Goal: Task Accomplishment & Management: Manage account settings

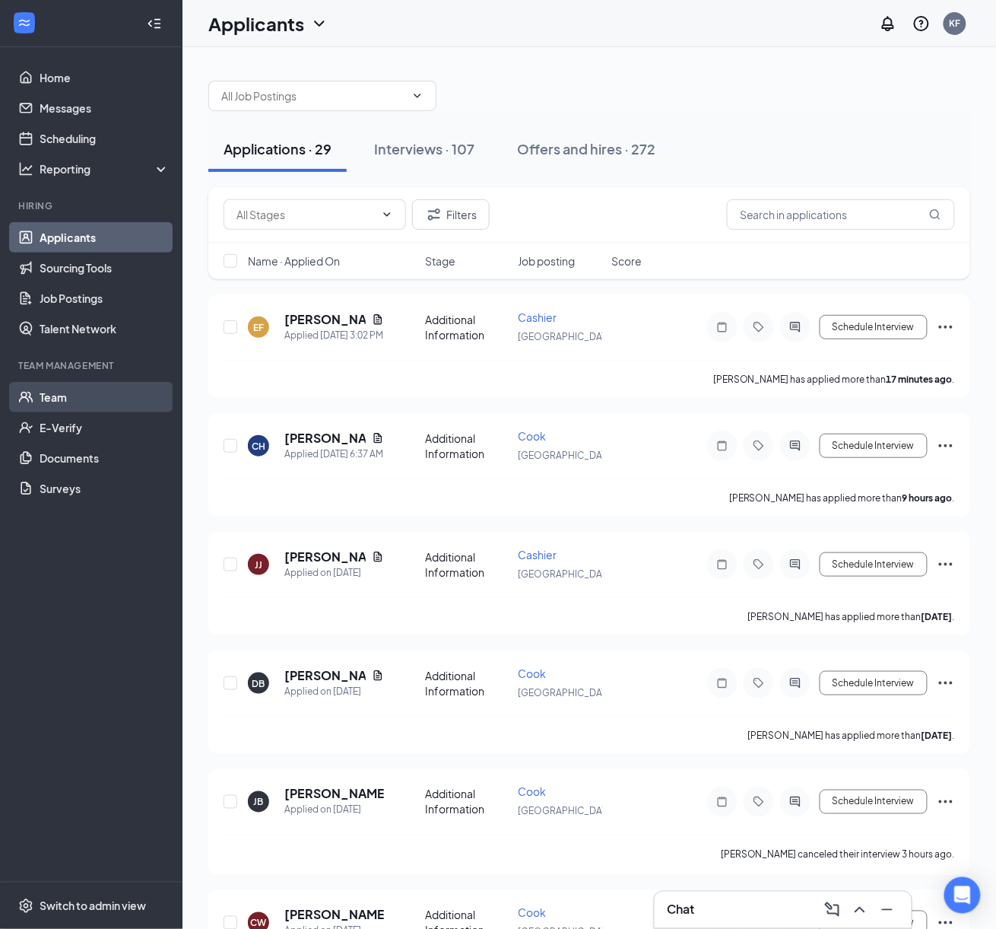
click at [79, 408] on link "Team" at bounding box center [105, 397] width 130 height 30
click at [831, 220] on input "text" at bounding box center [841, 214] width 228 height 30
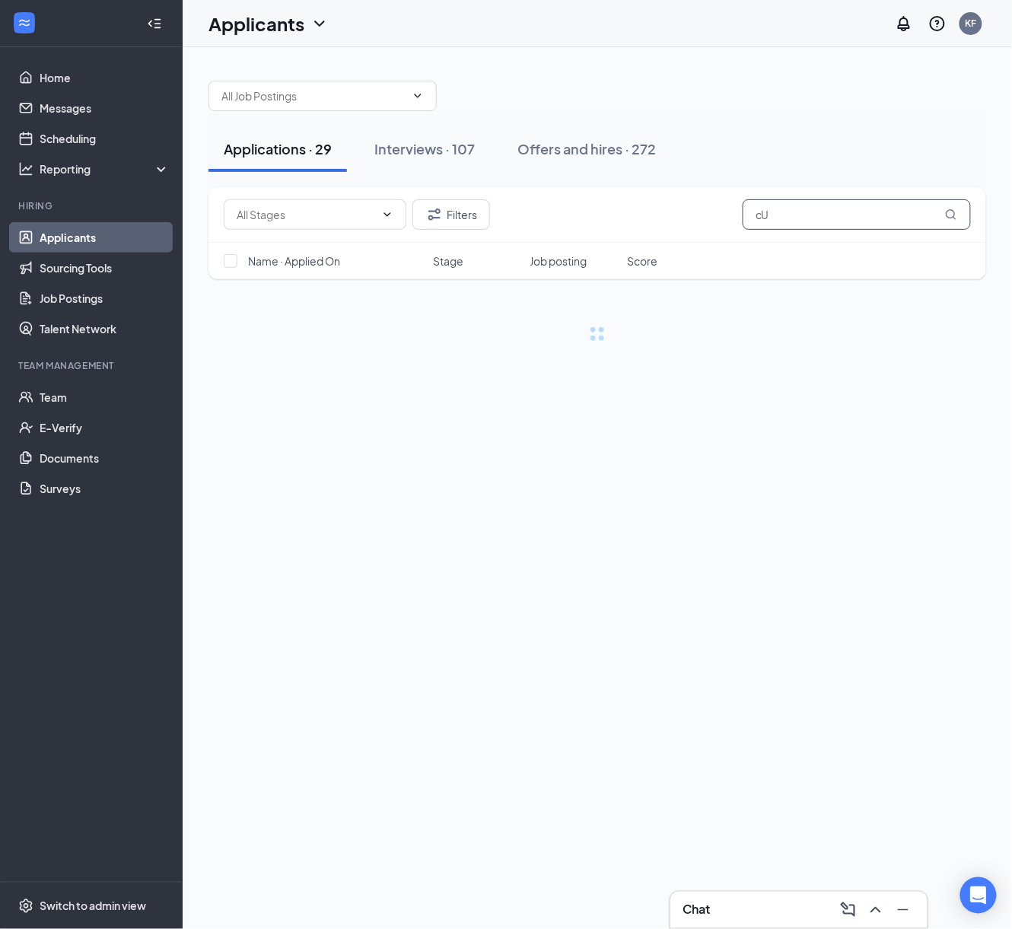
type input "c"
type input "[PERSON_NAME]"
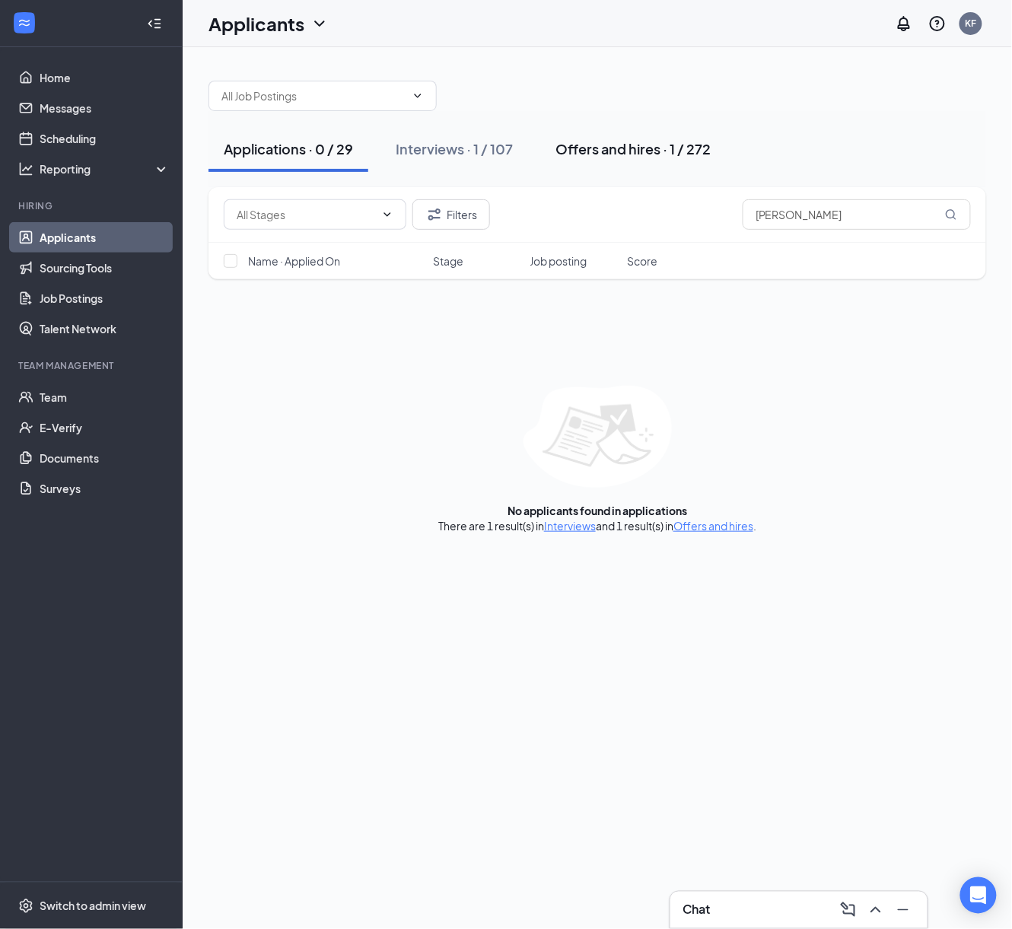
click at [639, 138] on button "Offers and hires · 1 / 272" at bounding box center [633, 149] width 186 height 46
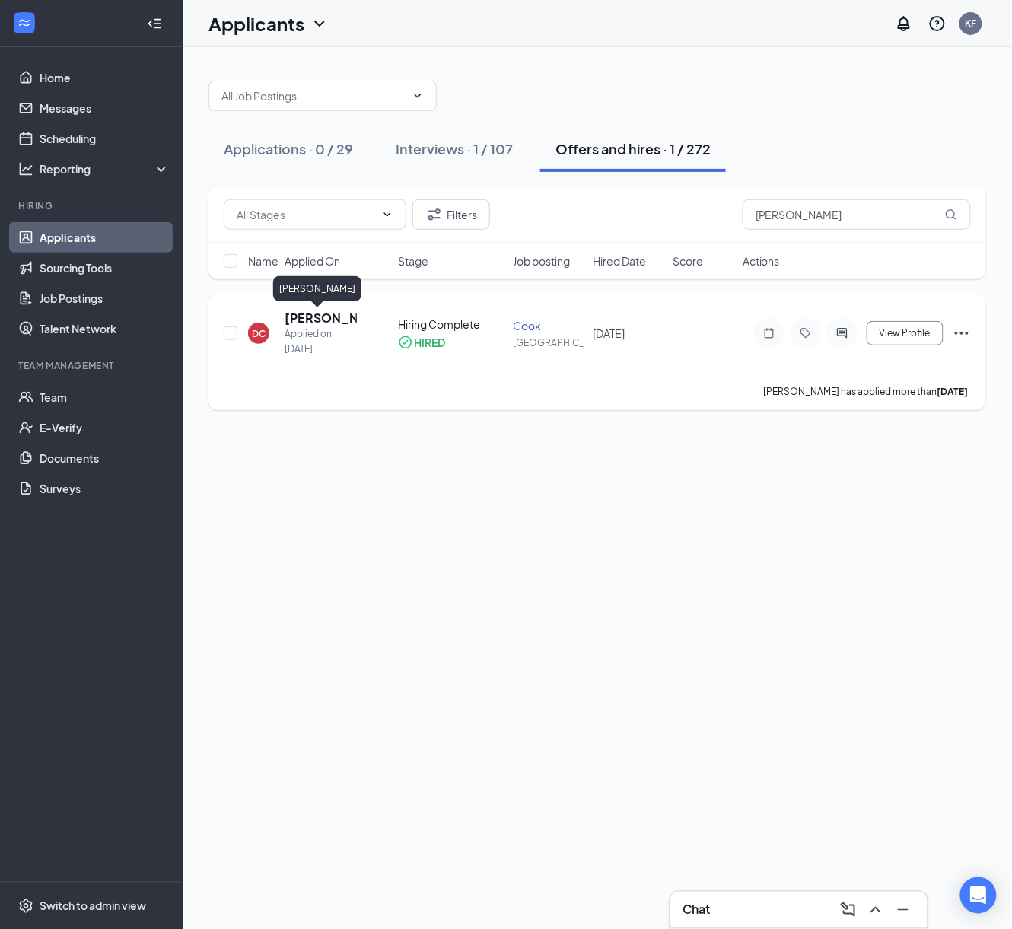
click at [324, 317] on h5 "[PERSON_NAME]" at bounding box center [320, 318] width 72 height 17
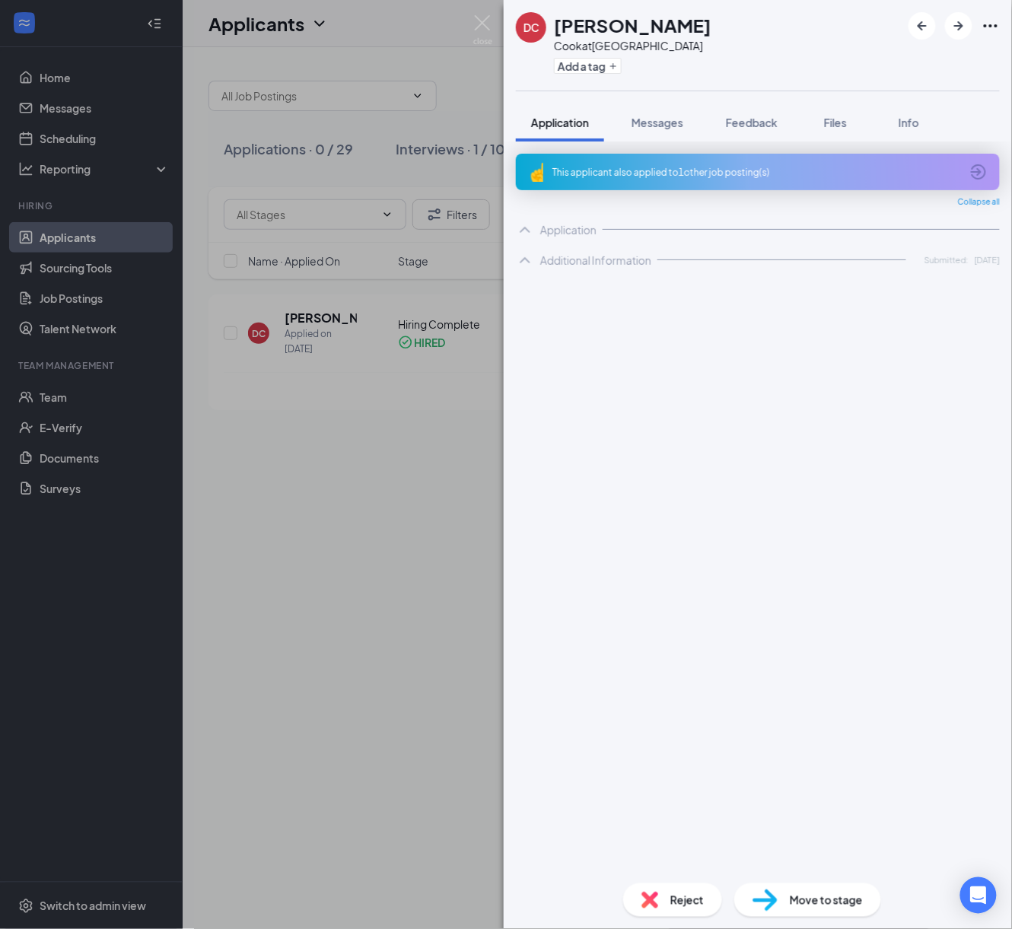
click at [246, 366] on div "DC Devonta Culberson Cook at Philadelphia Add a tag Application Messages Feedba…" at bounding box center [506, 464] width 1012 height 929
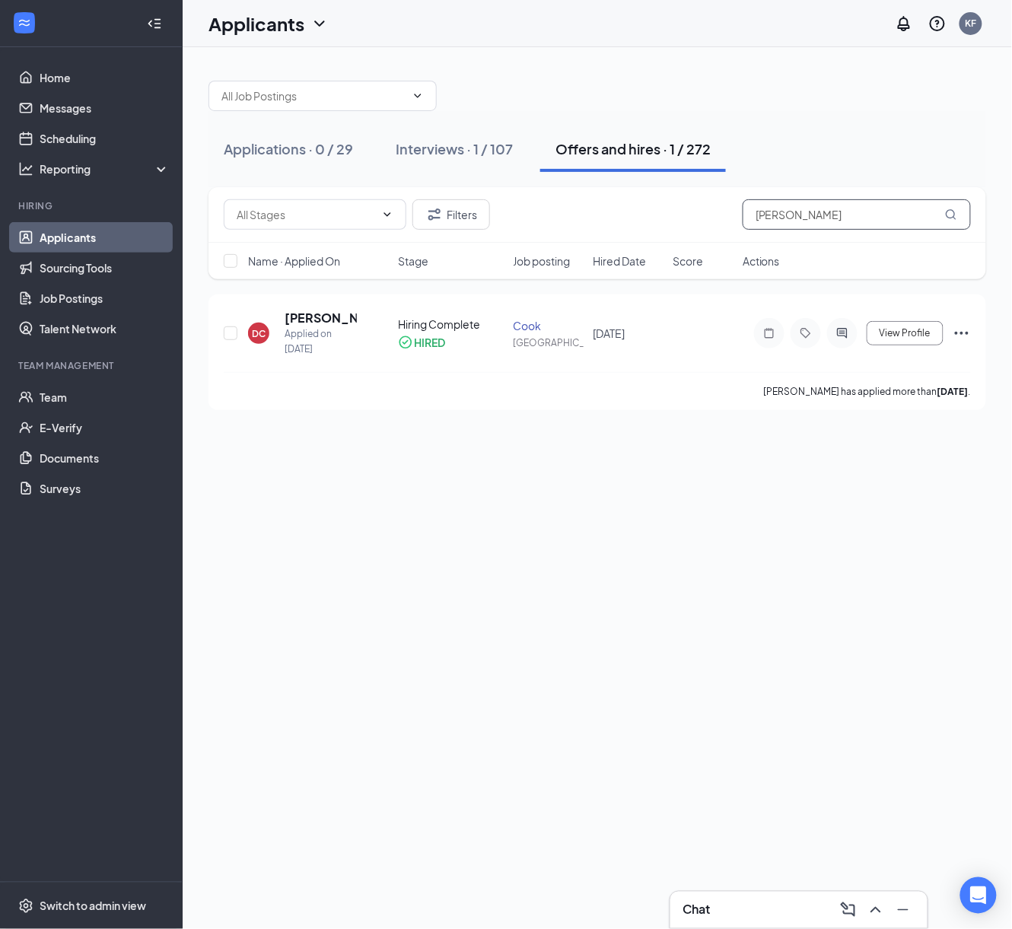
drag, startPoint x: 800, startPoint y: 222, endPoint x: 709, endPoint y: 222, distance: 91.3
click at [713, 222] on div "Filters Culberson" at bounding box center [597, 214] width 747 height 30
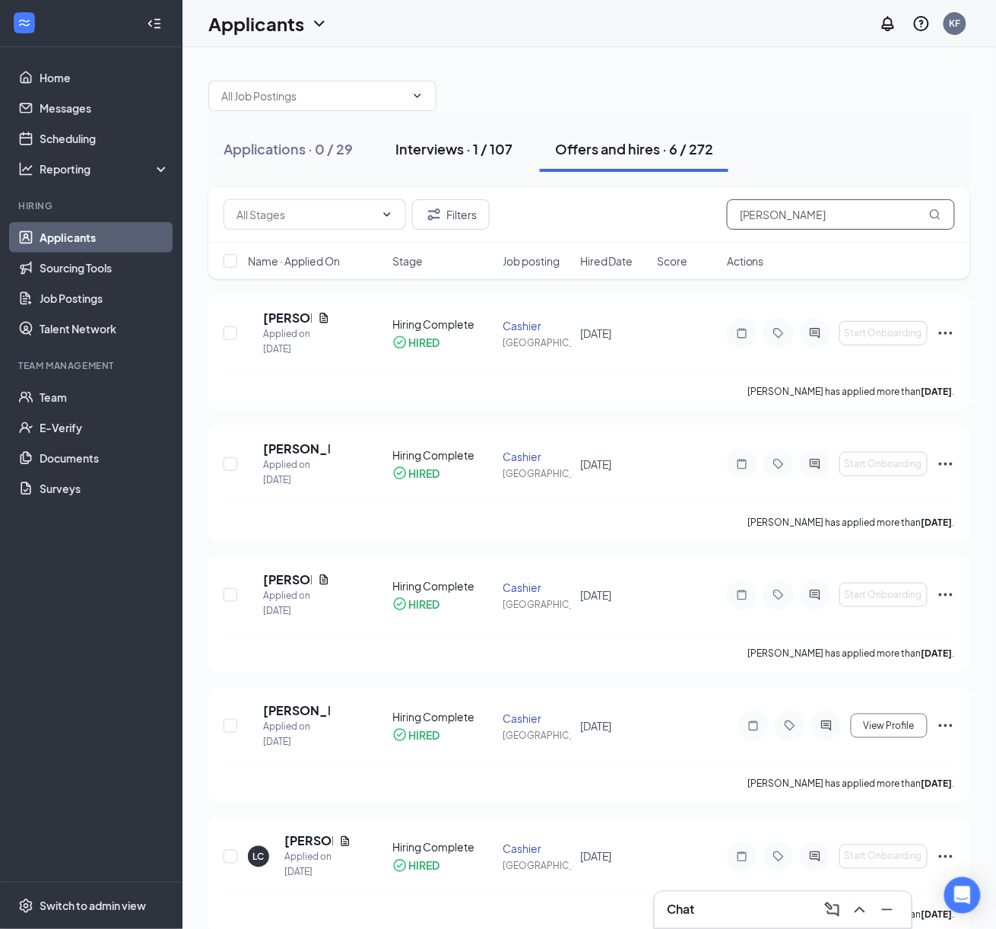
type input "Carter"
click at [440, 149] on div "Interviews · 1 / 107" at bounding box center [454, 148] width 117 height 19
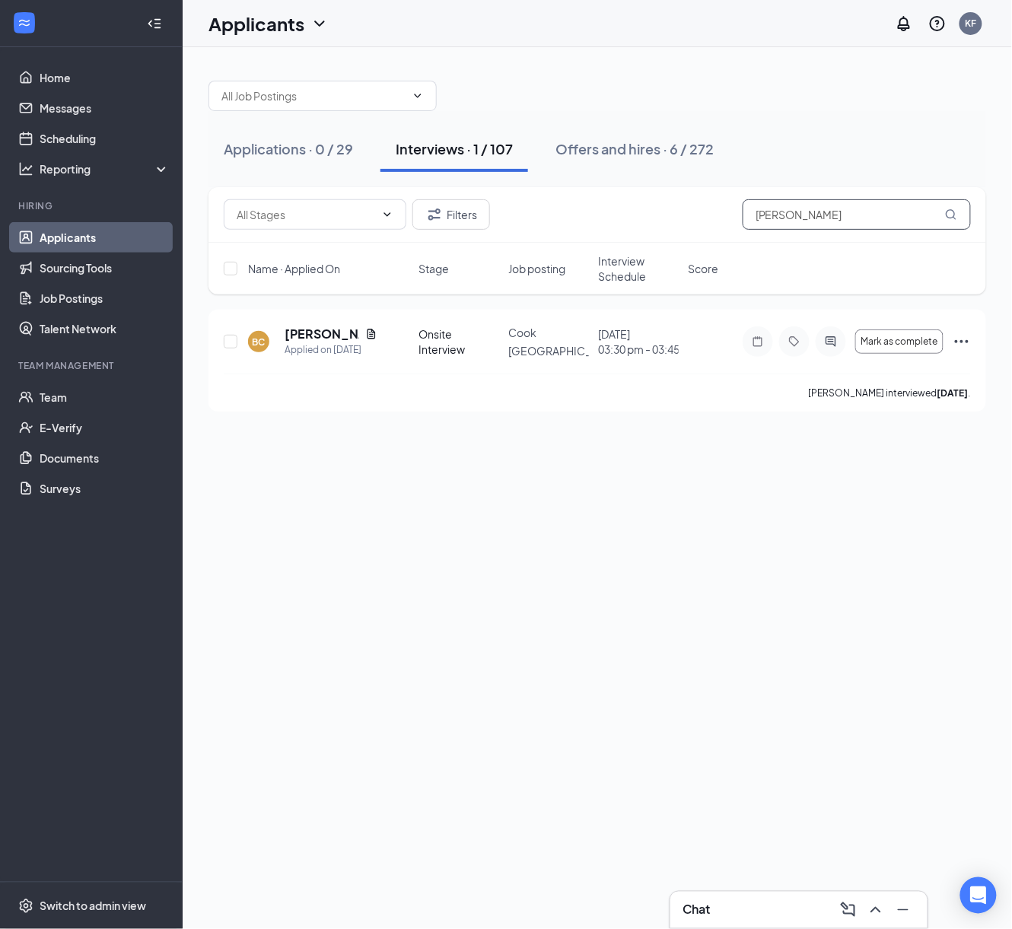
drag, startPoint x: 847, startPoint y: 210, endPoint x: 662, endPoint y: 195, distance: 186.2
click at [662, 195] on div "Filters Carter" at bounding box center [596, 215] width 777 height 56
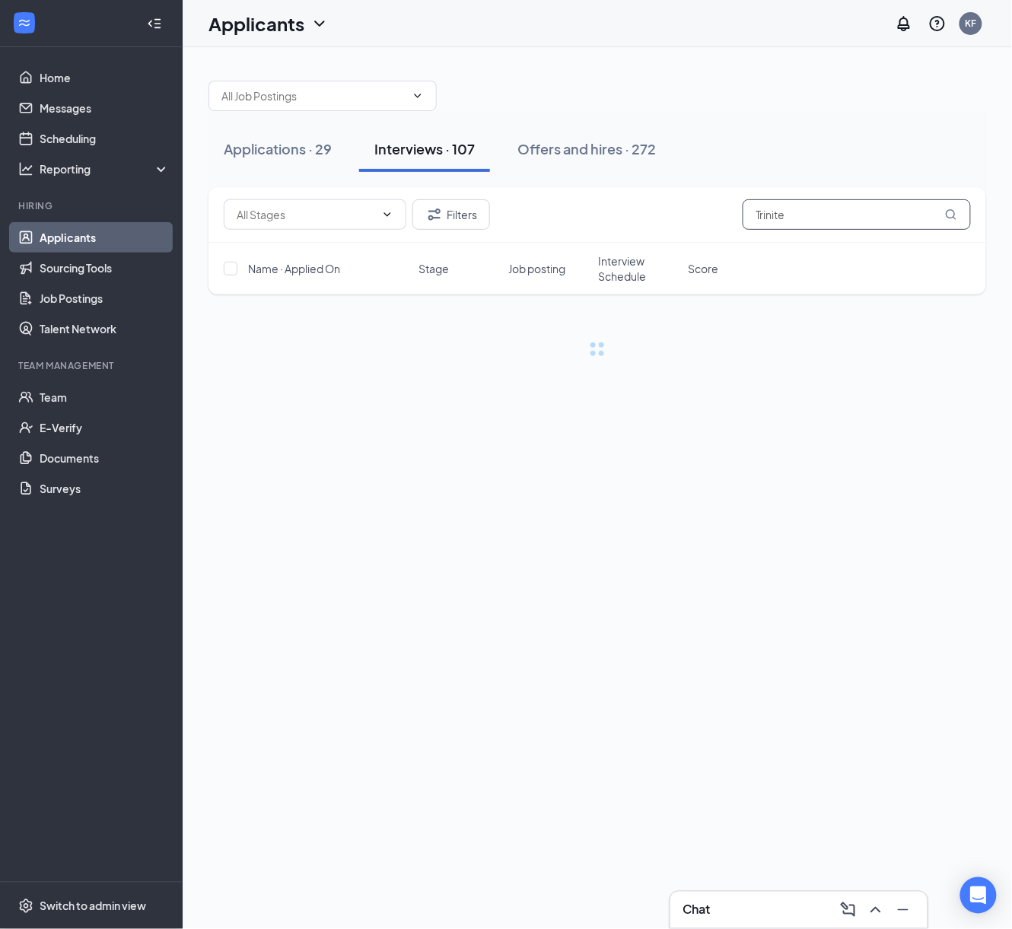
type input "Trinitee"
drag, startPoint x: 841, startPoint y: 220, endPoint x: 729, endPoint y: 220, distance: 112.6
click at [729, 220] on div "Filters Trinitee" at bounding box center [597, 214] width 747 height 30
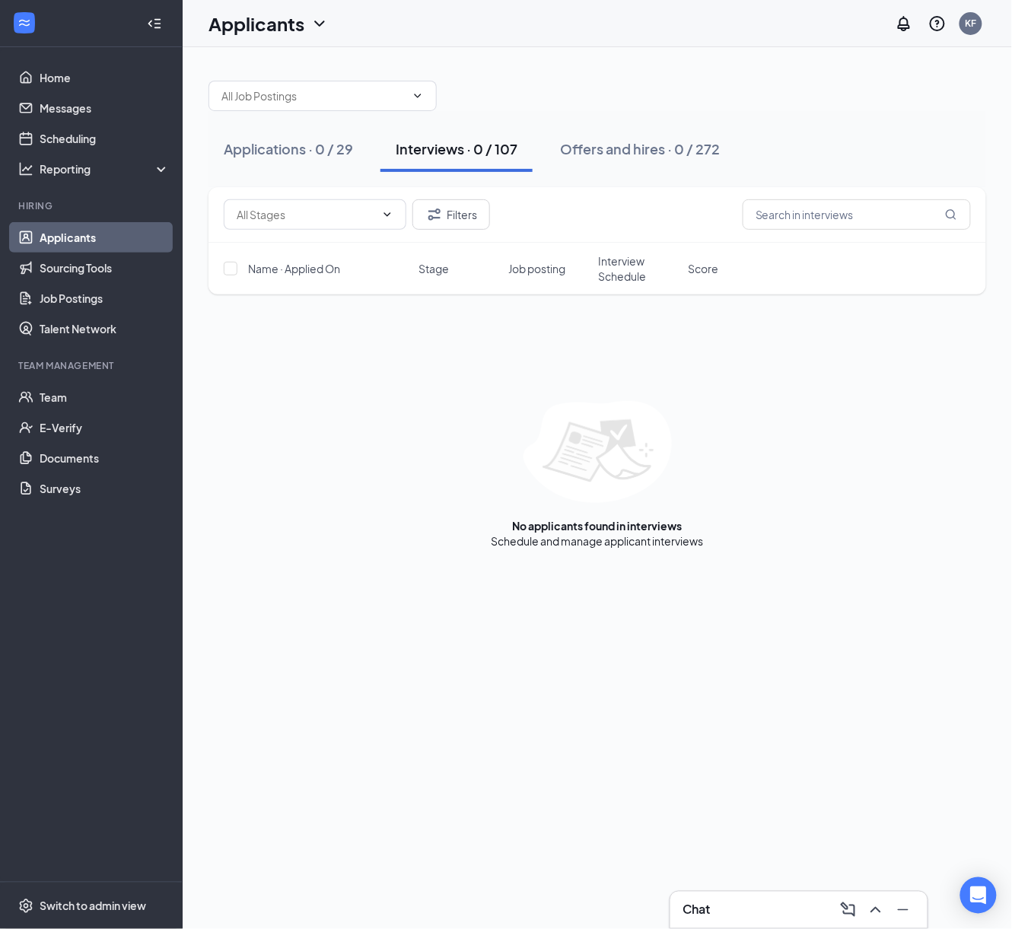
click at [828, 131] on div "Applications · 0 / 29 Interviews · 0 / 107 Offers and hires · 0 / 272" at bounding box center [596, 149] width 777 height 46
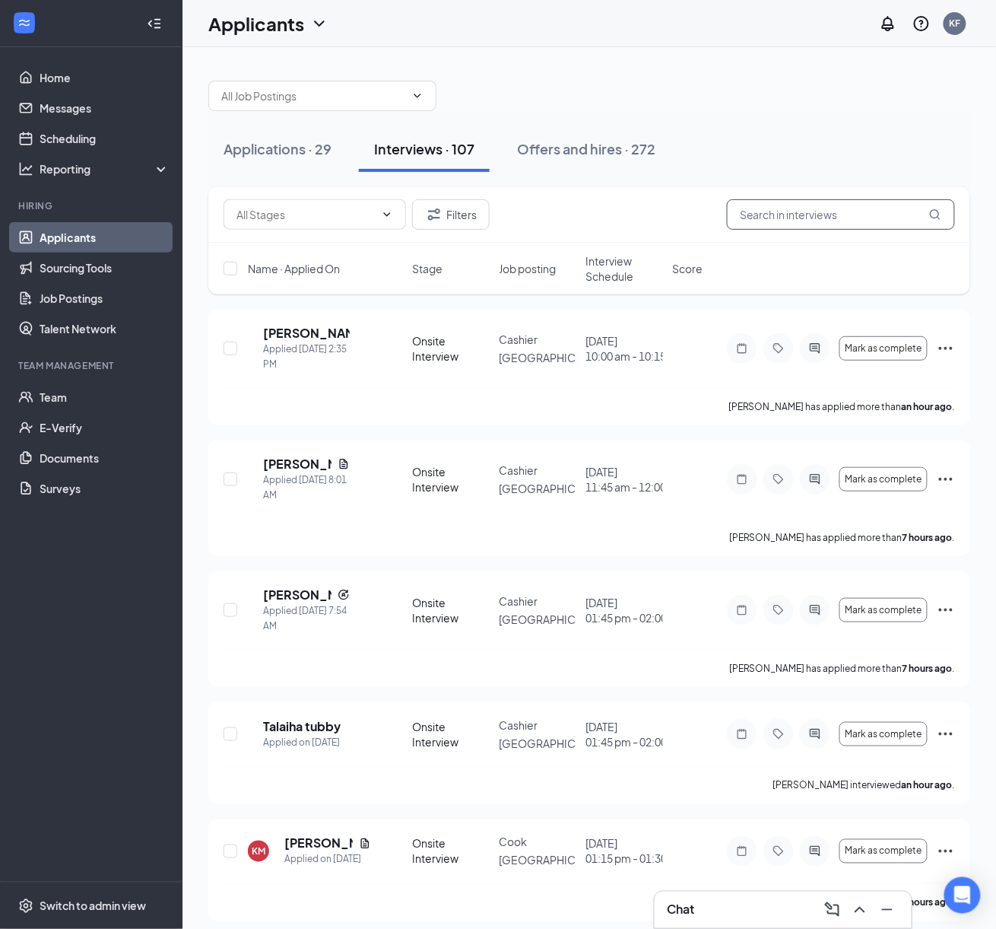
click at [817, 211] on input "text" at bounding box center [841, 214] width 228 height 30
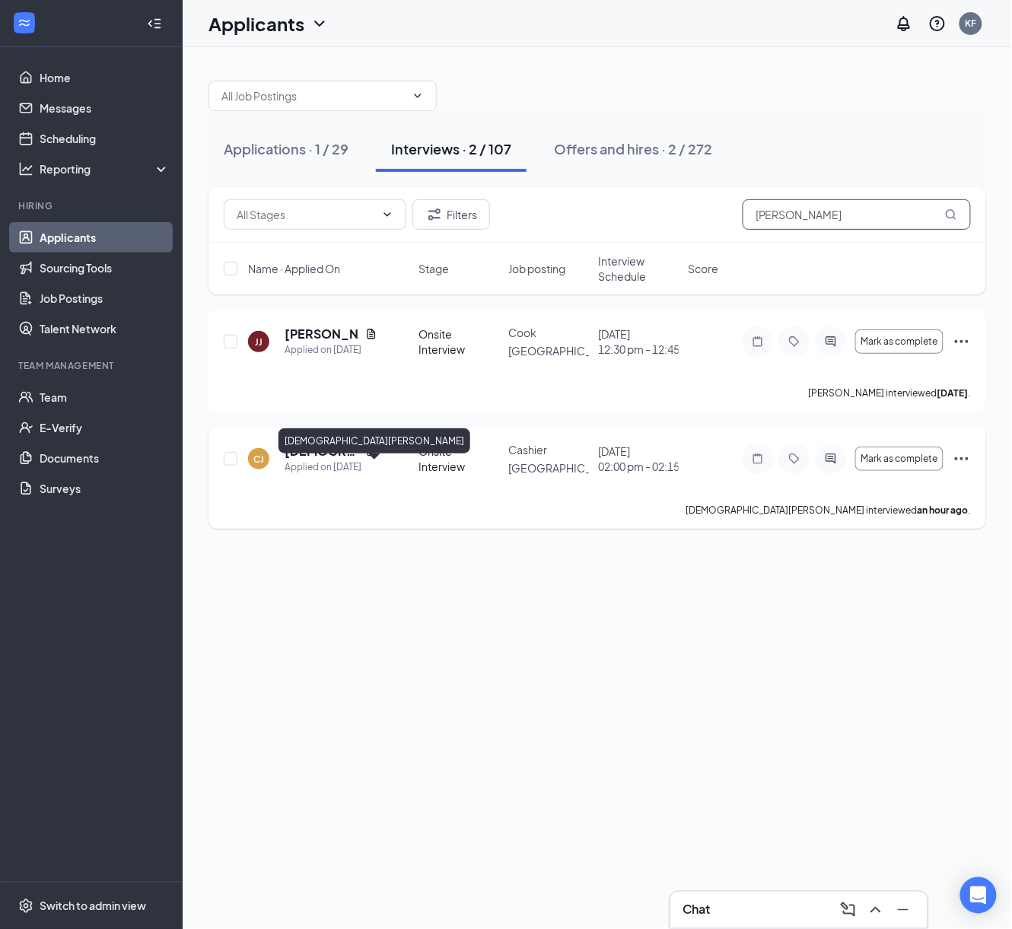
type input "Johnson"
click at [288, 459] on h5 "Christian Johnson" at bounding box center [321, 451] width 75 height 17
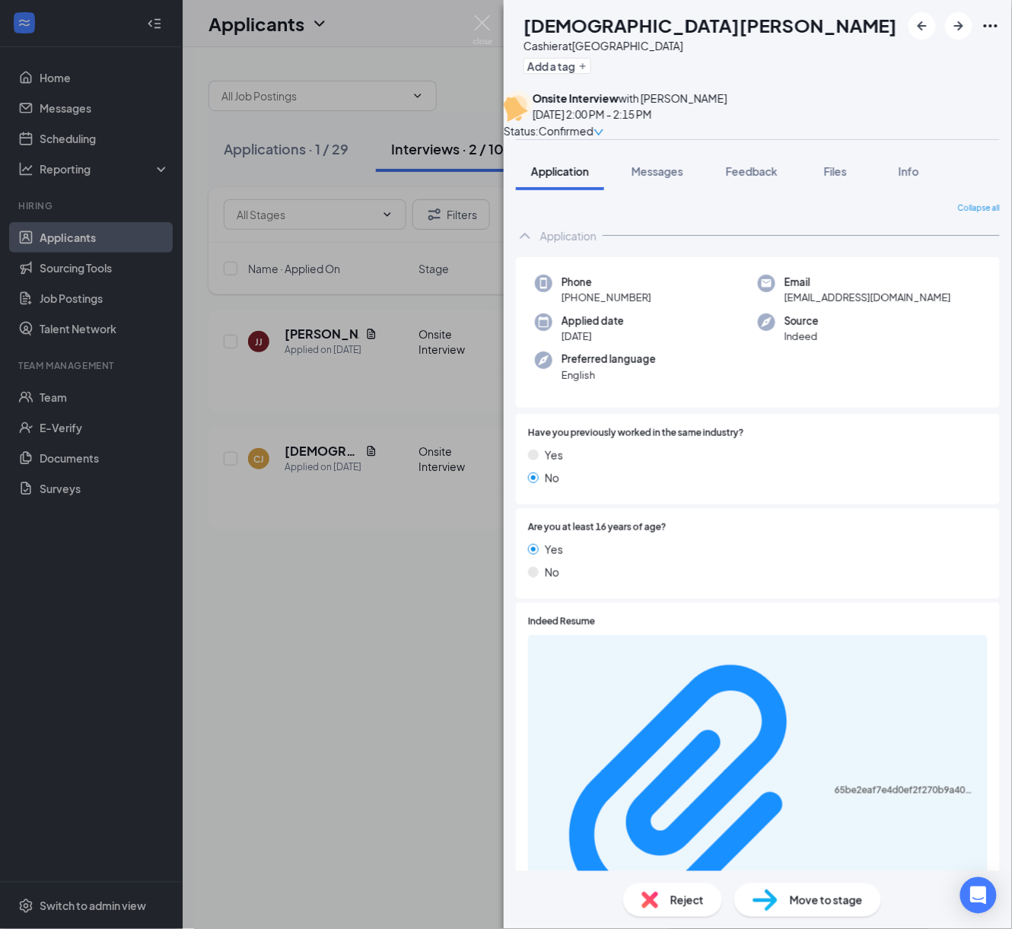
click at [783, 891] on div "Move to stage" at bounding box center [807, 899] width 147 height 33
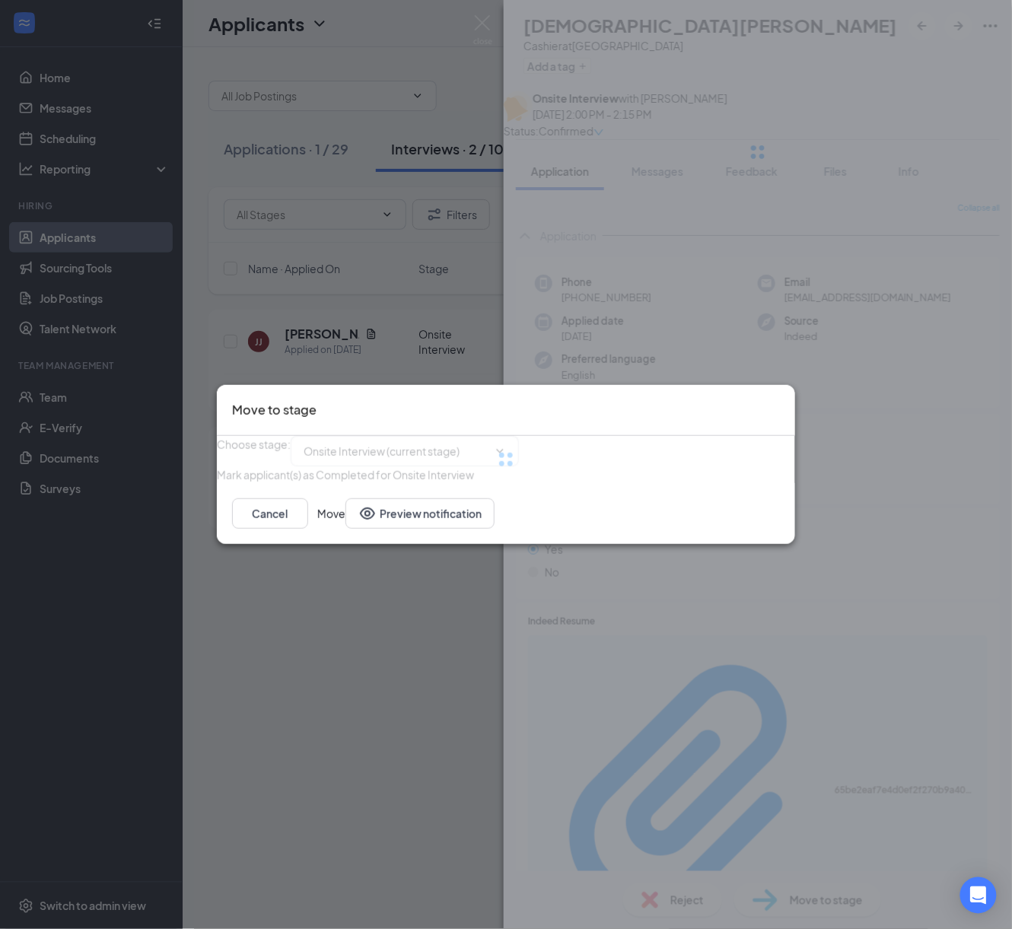
type input "Hiring Complete (final stage)"
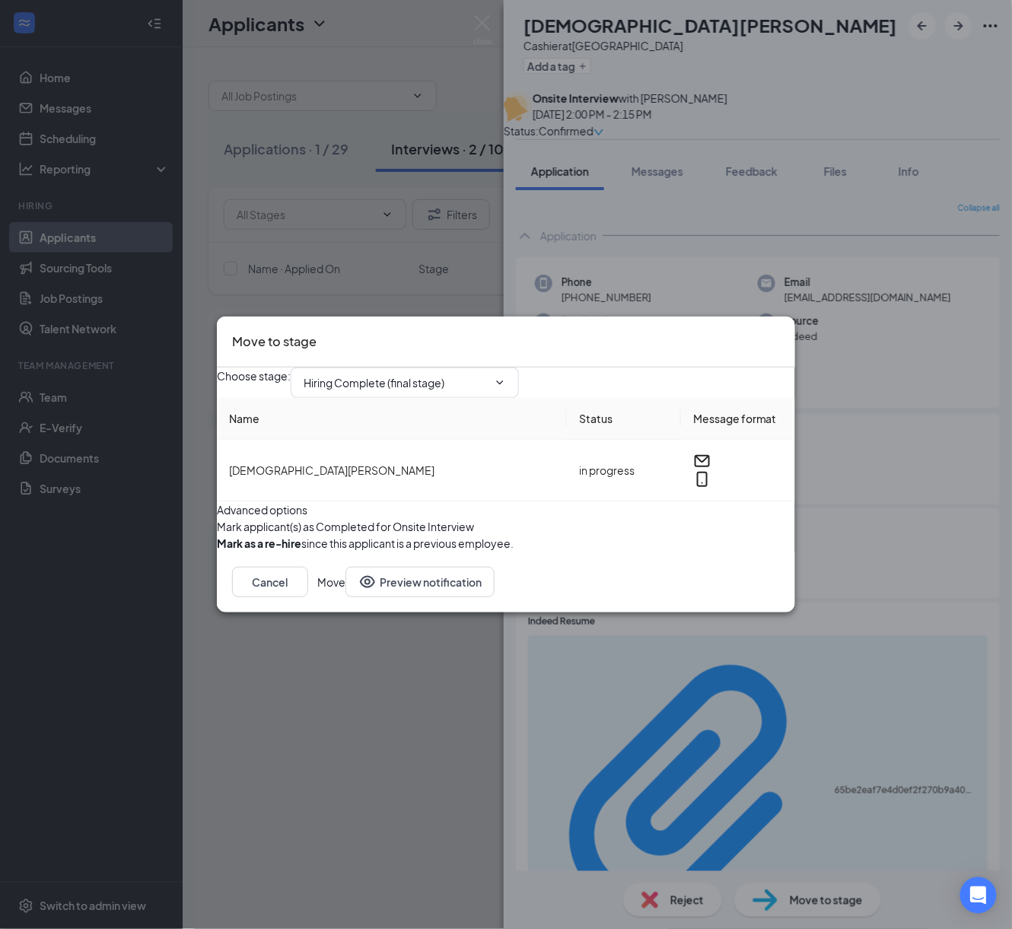
click at [764, 551] on div "Choose stage : Hiring Complete (final stage) Name Status Message format Christi…" at bounding box center [506, 459] width 578 height 184
click at [345, 597] on button "Move" at bounding box center [331, 582] width 28 height 30
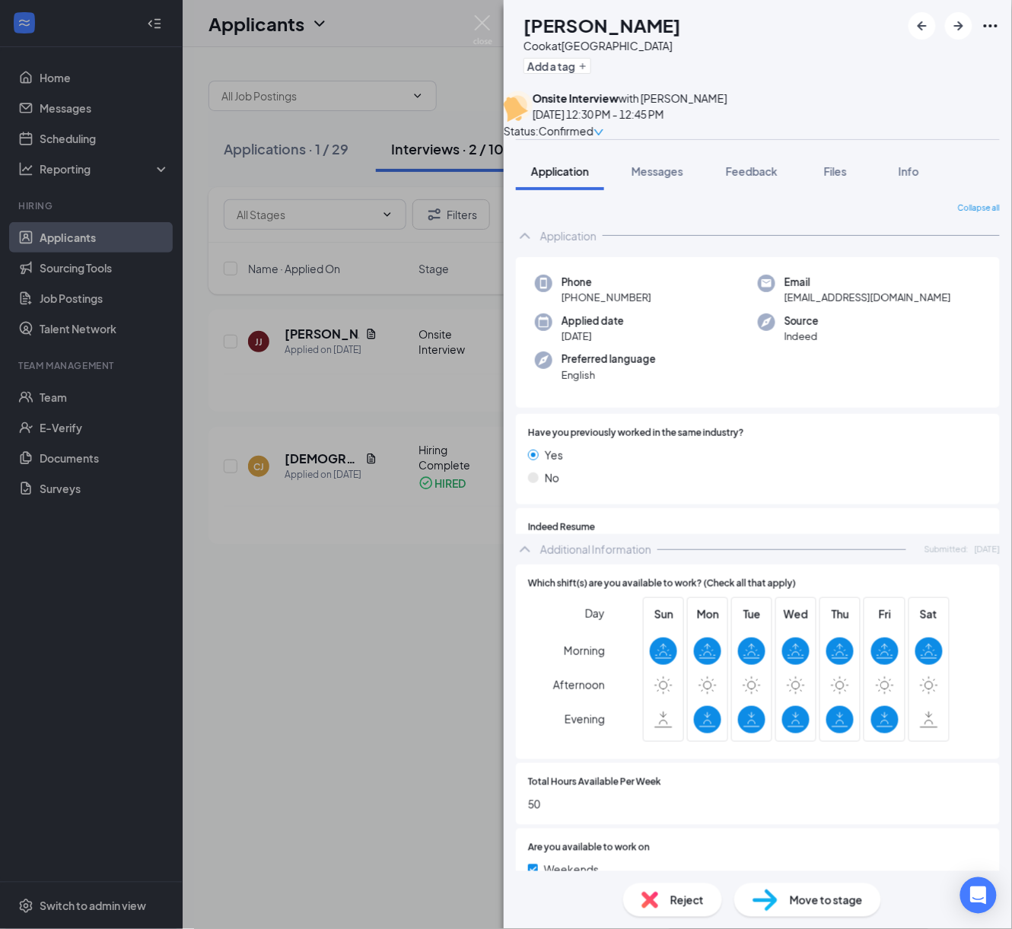
click at [400, 600] on div "JJ Jett Johnson Cook at Philadelphia Add a tag Onsite Interview with Katylan Fu…" at bounding box center [506, 464] width 1012 height 929
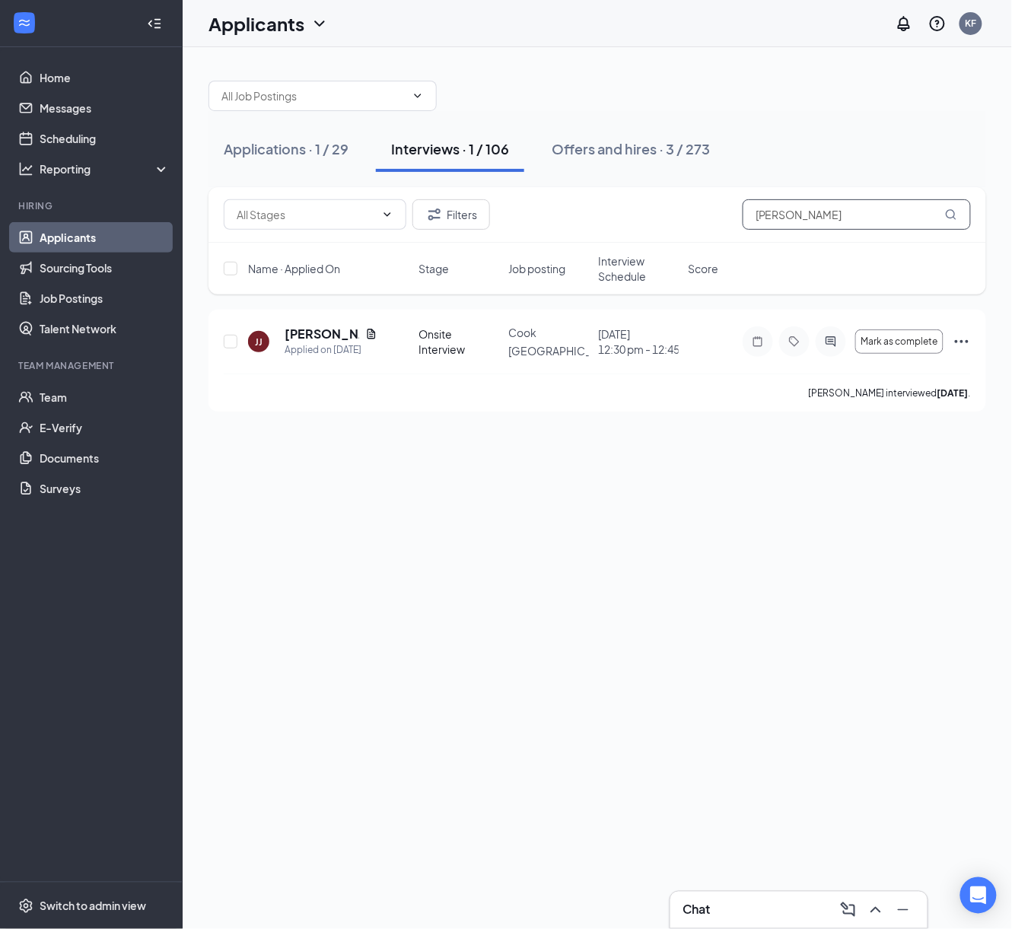
drag, startPoint x: 847, startPoint y: 221, endPoint x: 704, endPoint y: 242, distance: 143.8
click at [738, 231] on div "Filters Johnson" at bounding box center [596, 215] width 777 height 56
type input "ethan fox"
click at [312, 342] on h5 "Ethan Fox" at bounding box center [321, 334] width 75 height 17
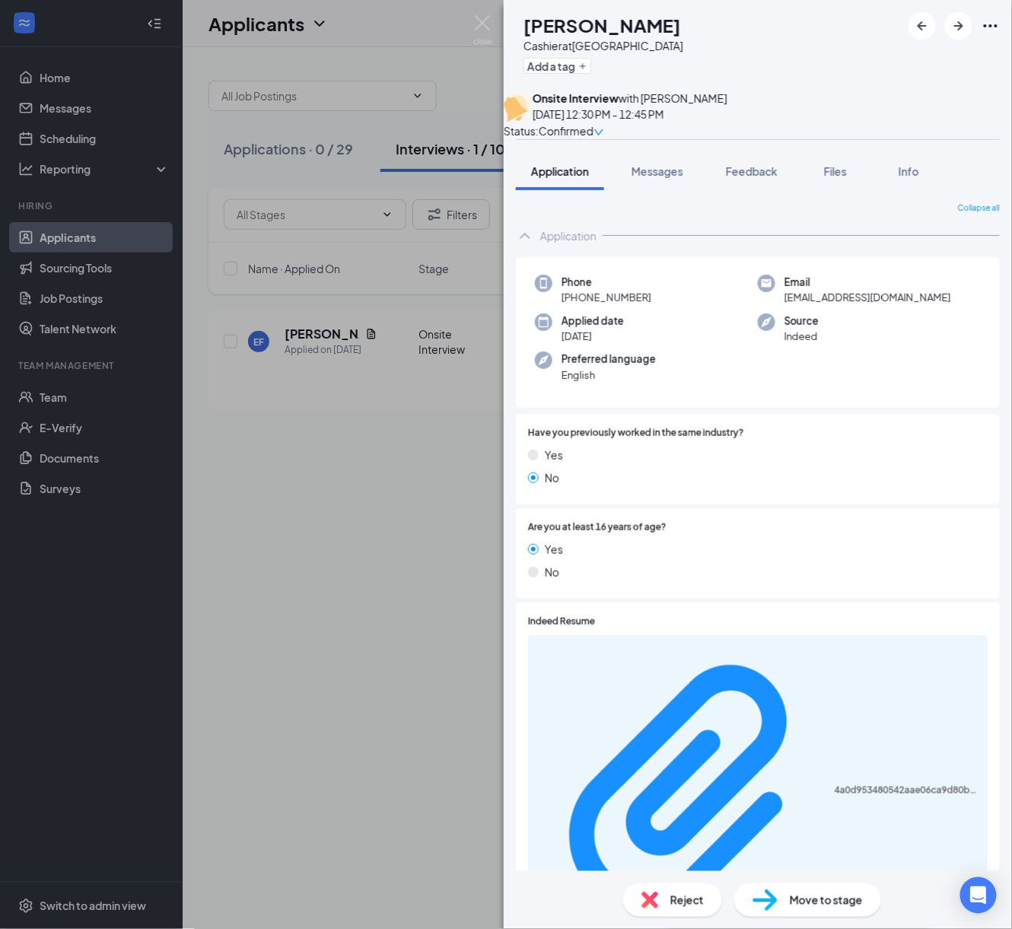
click at [783, 901] on div "Move to stage" at bounding box center [807, 899] width 147 height 33
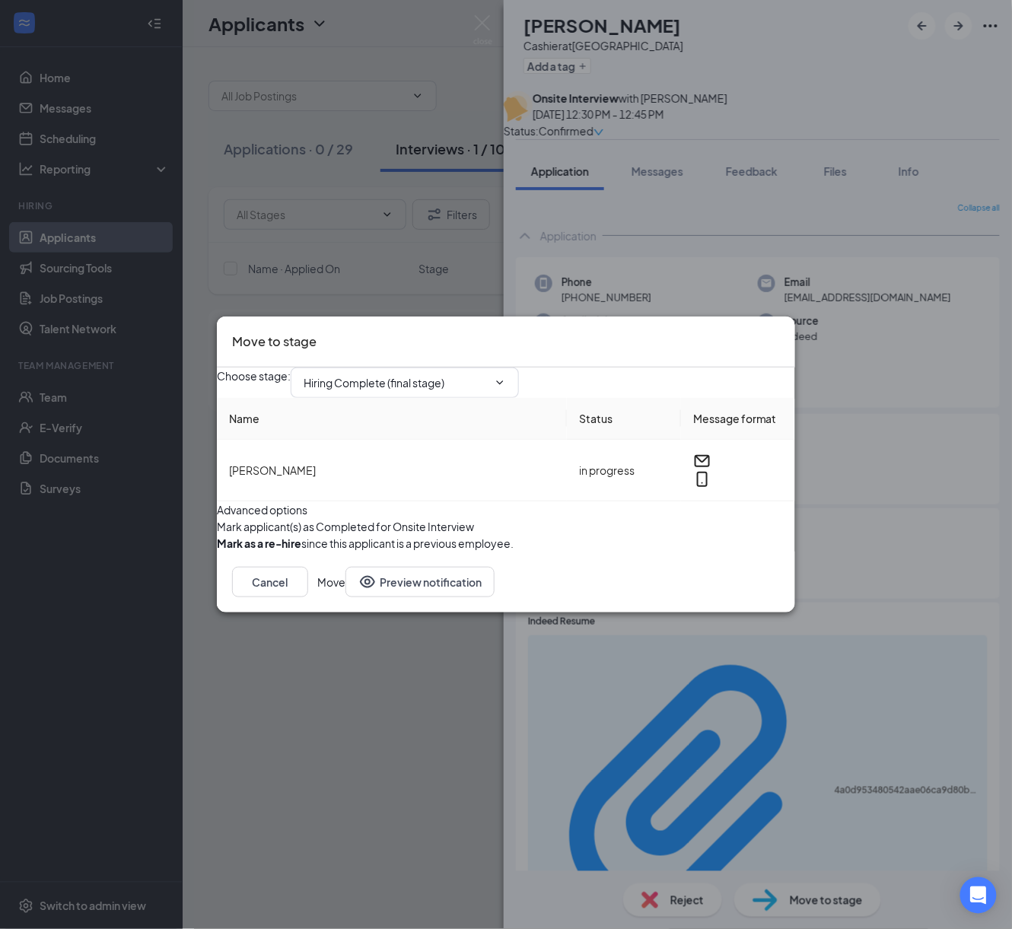
click at [345, 597] on button "Move" at bounding box center [331, 582] width 28 height 30
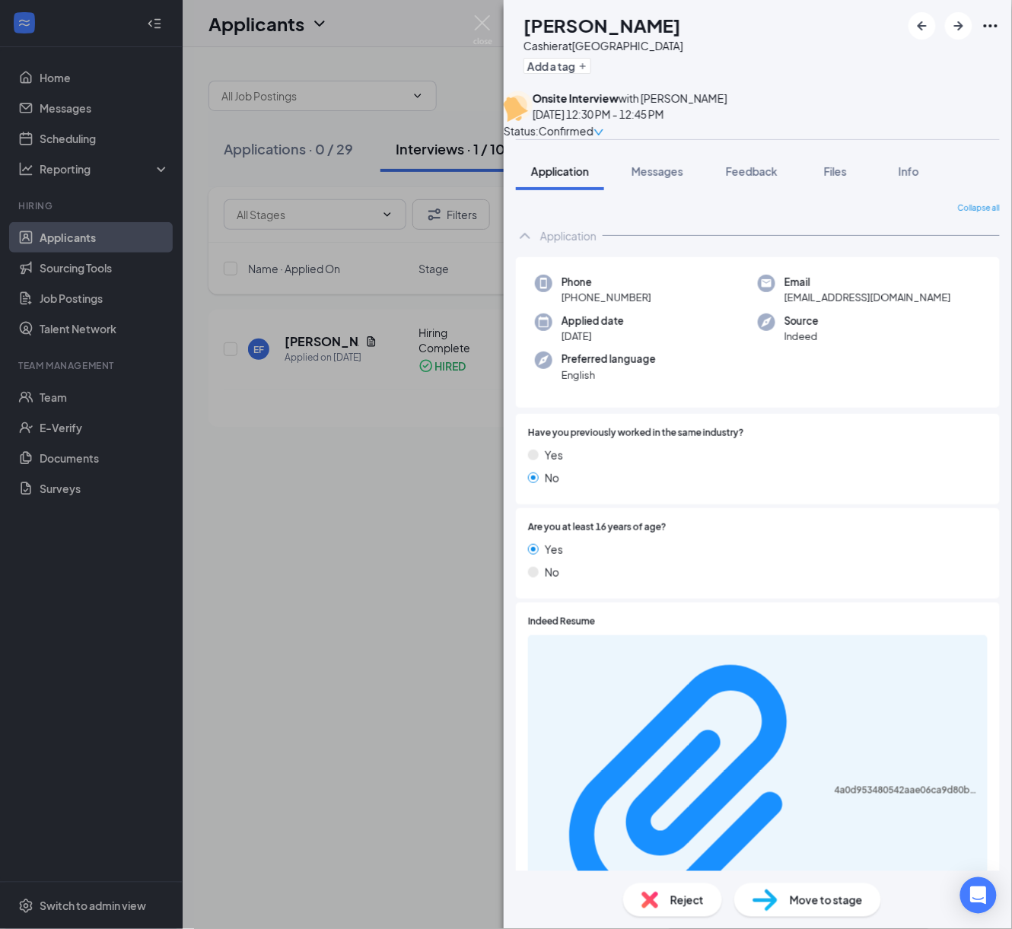
click at [324, 564] on div "EF Ethan Fox Cashier at Philadelphia Add a tag Onsite Interview with Katylan Fu…" at bounding box center [506, 464] width 1012 height 929
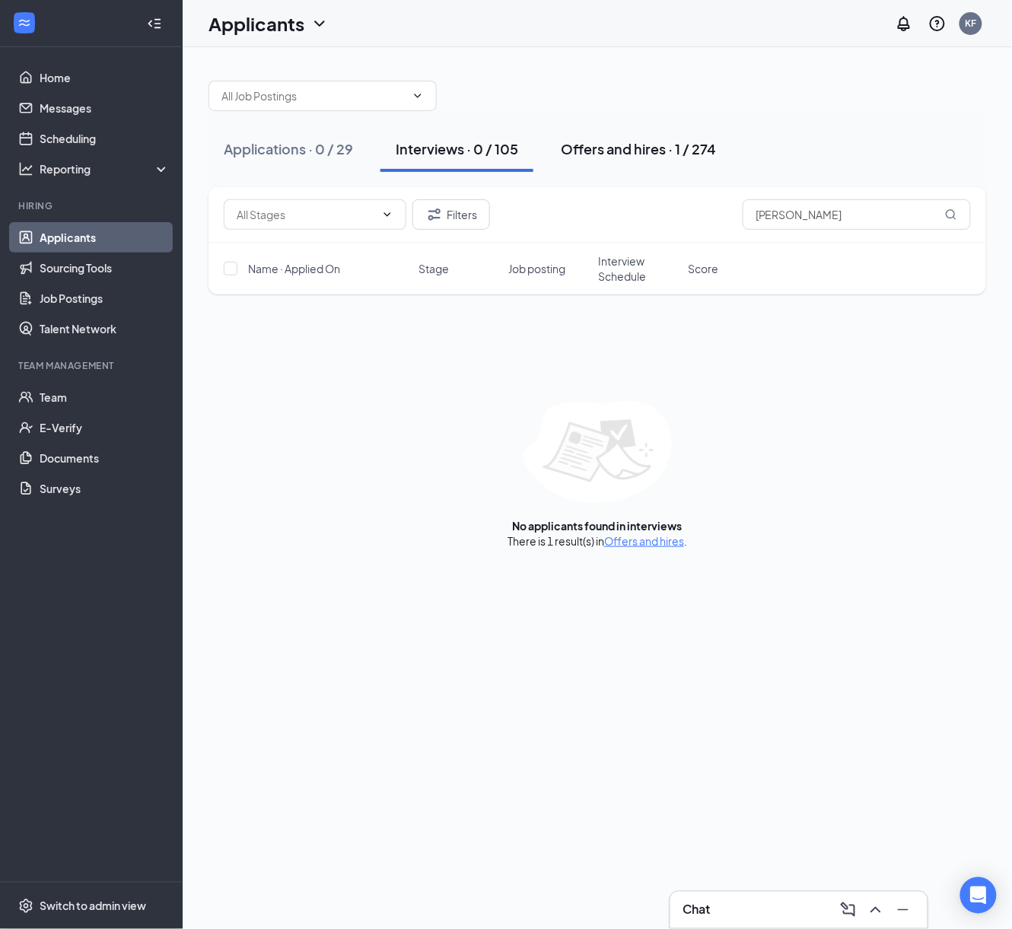
click at [608, 143] on div "Offers and hires · 1 / 274" at bounding box center [638, 148] width 155 height 19
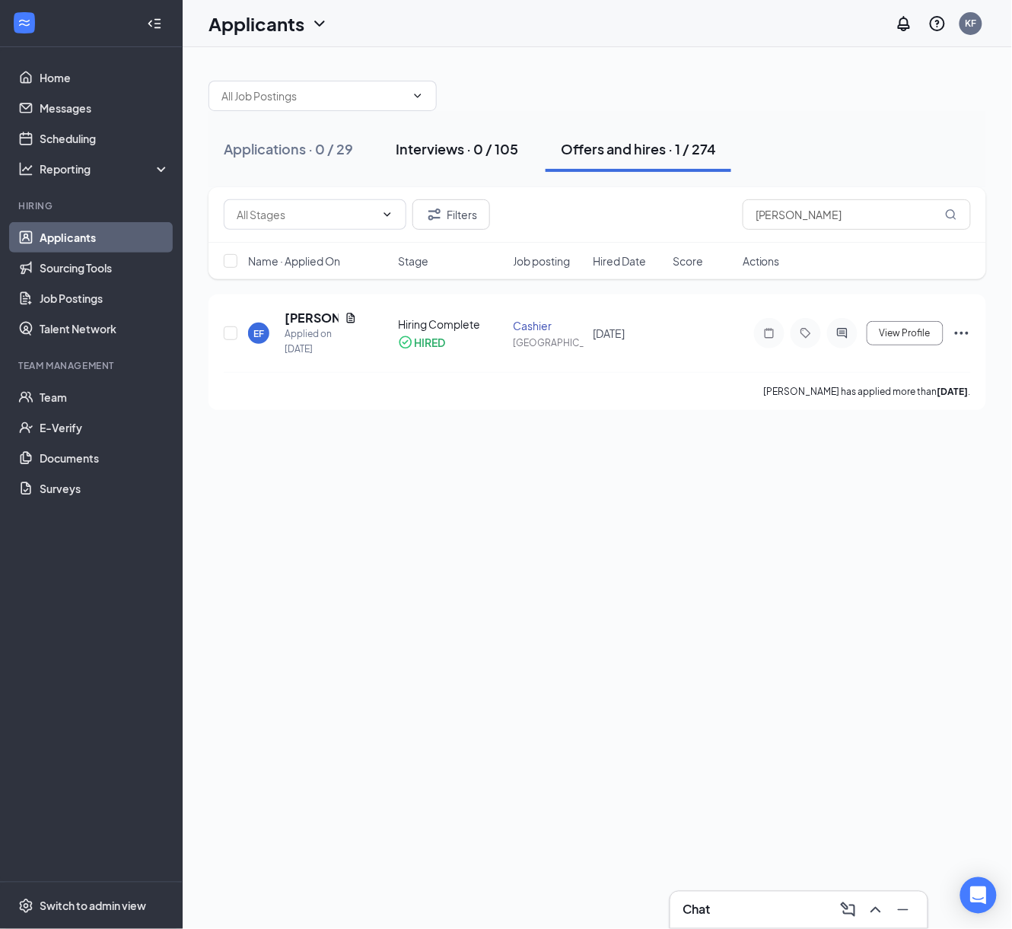
click at [437, 157] on div "Interviews · 0 / 105" at bounding box center [457, 148] width 122 height 19
